Goal: Task Accomplishment & Management: Manage account settings

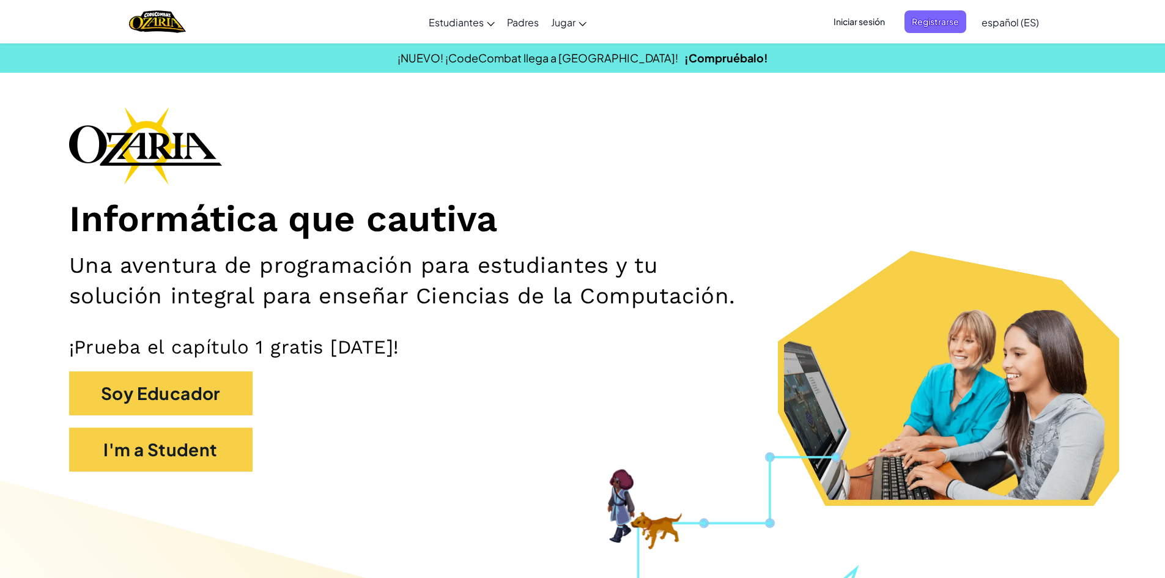
click at [840, 37] on div "Iniciar sesión Registrarse español (ES) English ([GEOGRAPHIC_DATA]) English ([G…" at bounding box center [932, 22] width 225 height 33
click at [864, 24] on span "Iniciar sesión" at bounding box center [859, 21] width 66 height 23
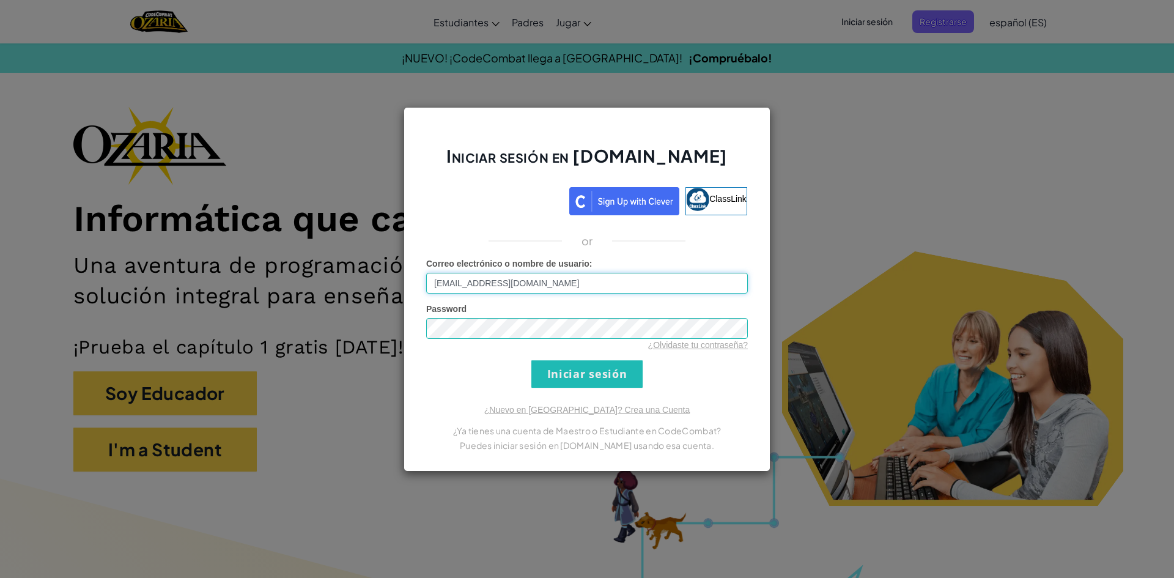
type input "[EMAIL_ADDRESS][DOMAIN_NAME]"
click at [629, 366] on input "Iniciar sesión" at bounding box center [587, 374] width 111 height 28
